Goal: Transaction & Acquisition: Purchase product/service

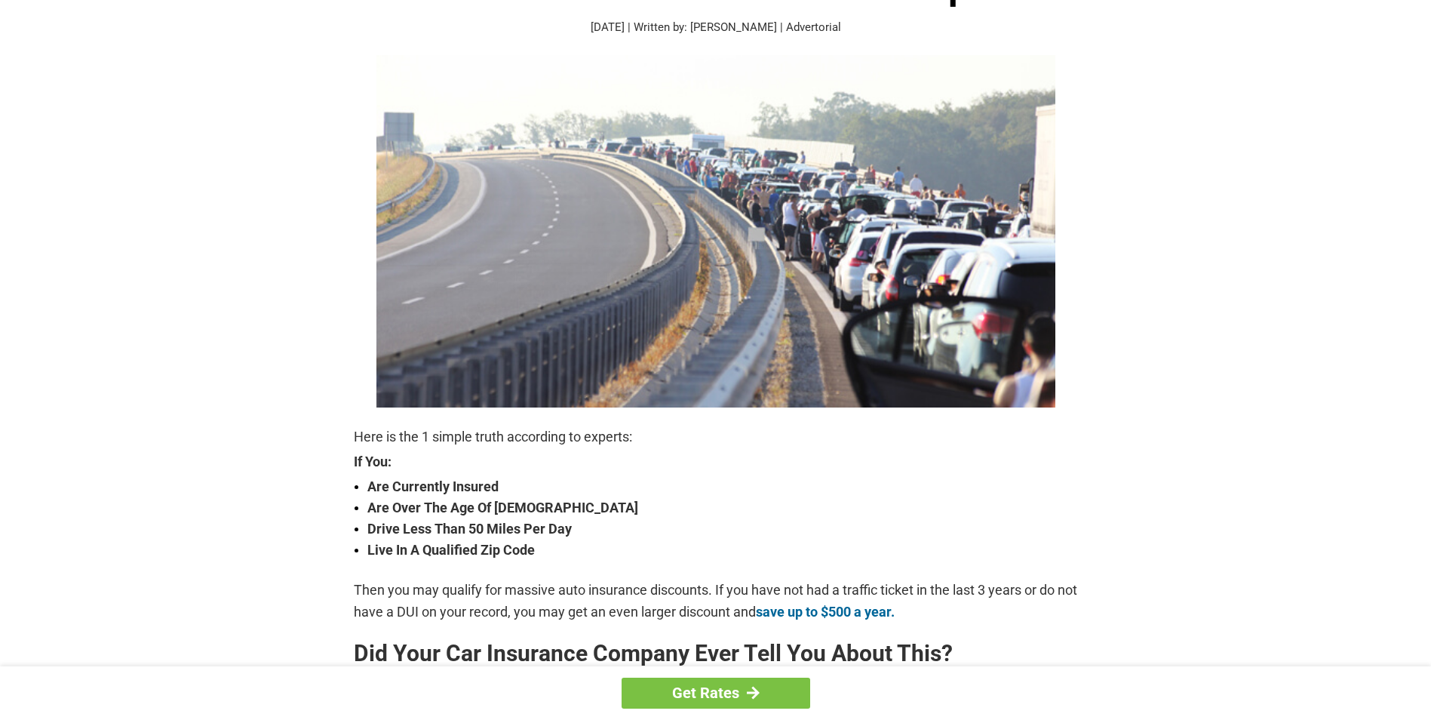
scroll to position [151, 0]
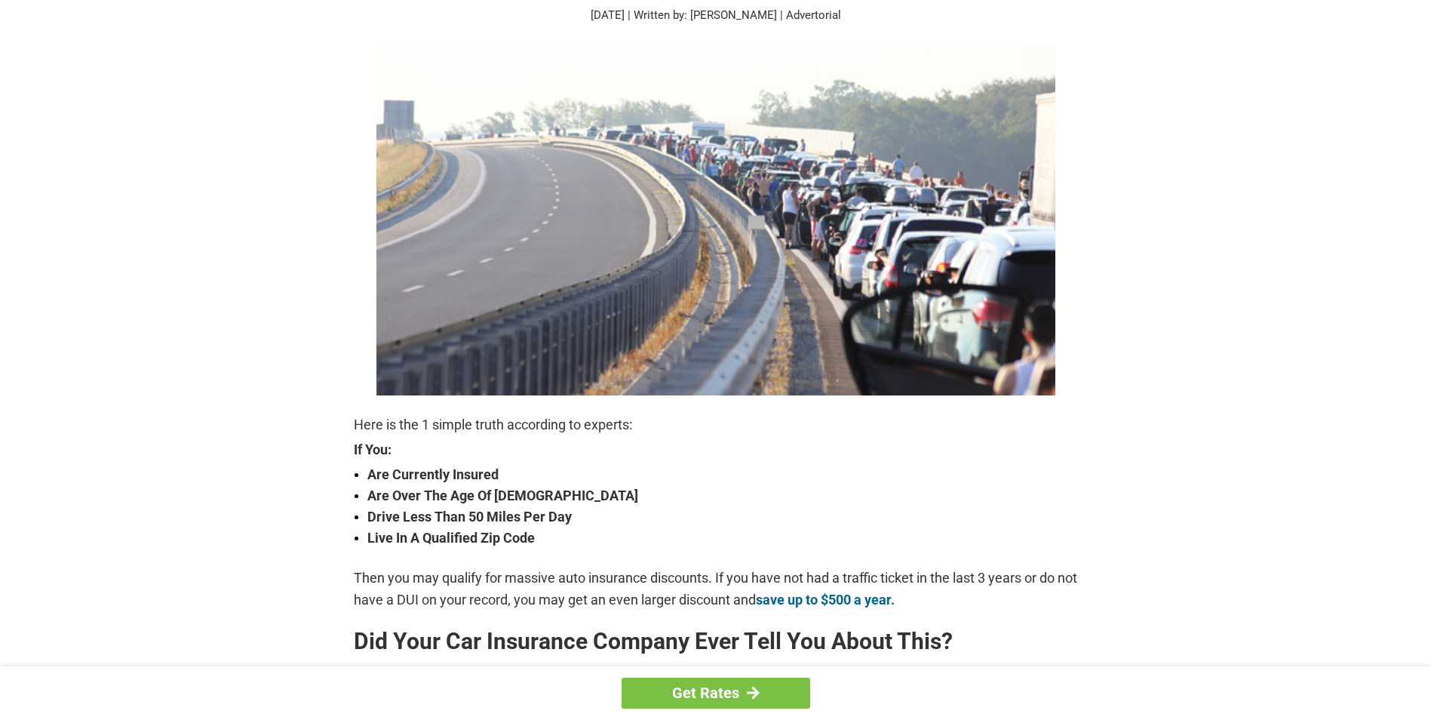
click at [472, 539] on strong "Live In A Qualified Zip Code" at bounding box center [722, 537] width 711 height 21
click at [752, 693] on div at bounding box center [753, 693] width 13 height 14
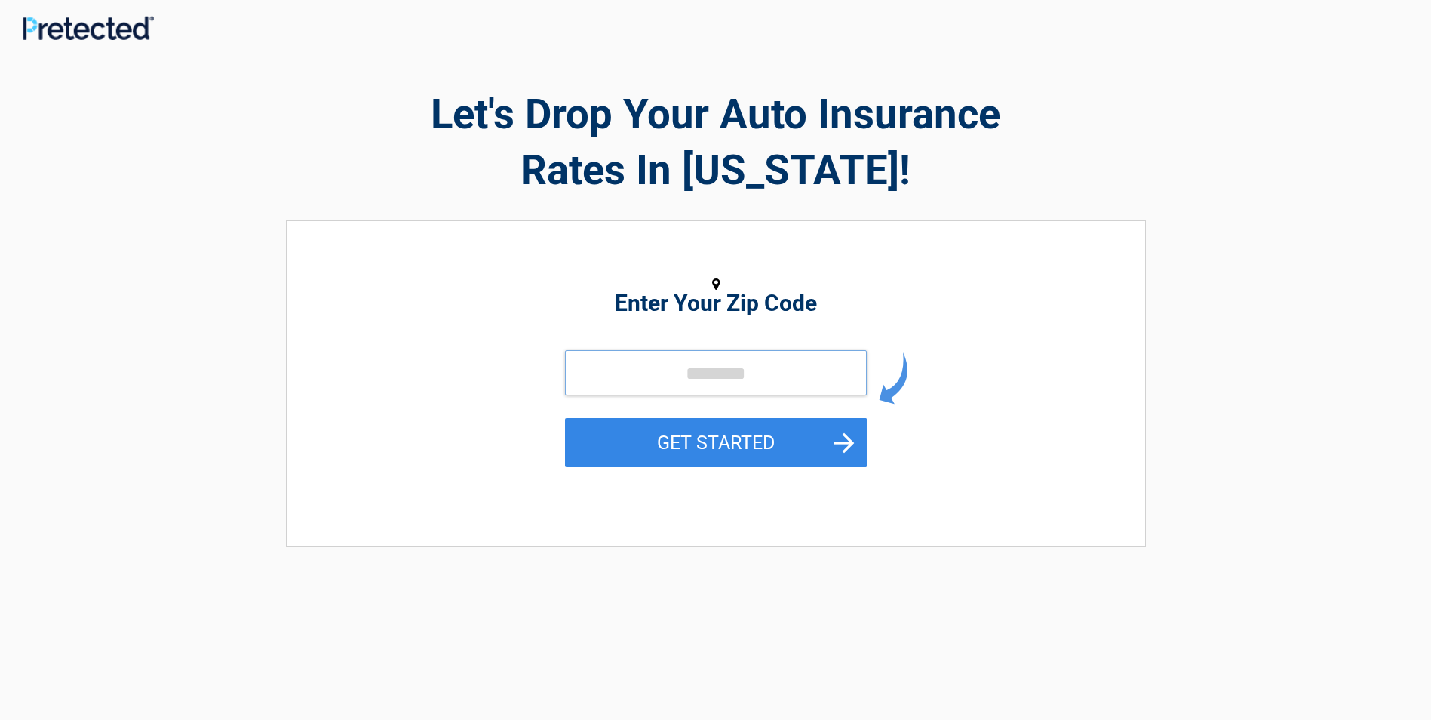
click at [653, 373] on input "tel" at bounding box center [716, 372] width 302 height 45
click at [843, 432] on button "GET STARTED" at bounding box center [716, 442] width 302 height 49
click at [842, 436] on button "GET STARTED" at bounding box center [716, 442] width 302 height 49
click at [650, 376] on input "tel" at bounding box center [716, 372] width 302 height 45
